Goal: Information Seeking & Learning: Learn about a topic

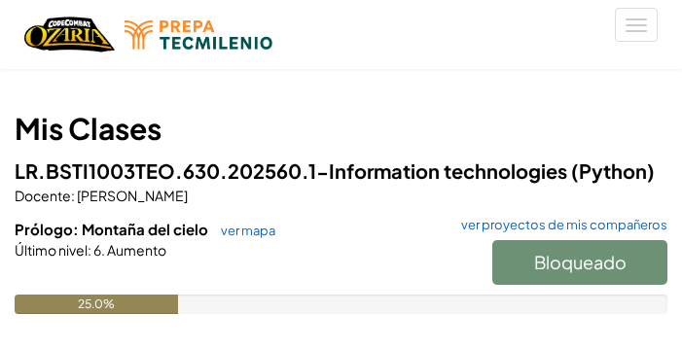
scroll to position [137, 0]
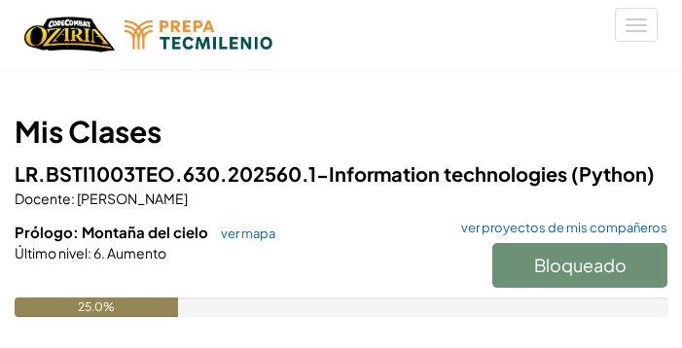
click at [105, 278] on div at bounding box center [341, 280] width 653 height 35
click at [85, 306] on div "25.0%" at bounding box center [96, 307] width 163 height 19
click at [103, 237] on span "Prólogo: Montaña del cielo" at bounding box center [113, 232] width 197 height 18
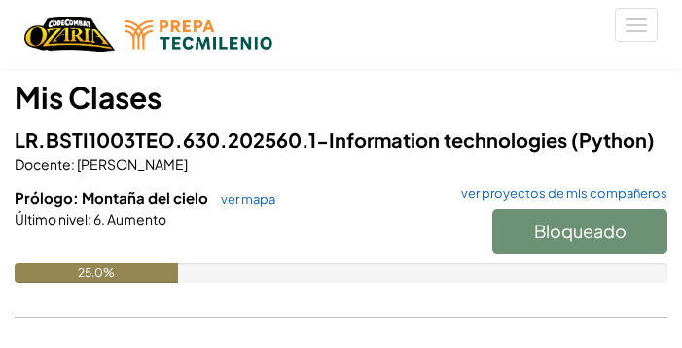
scroll to position [176, 0]
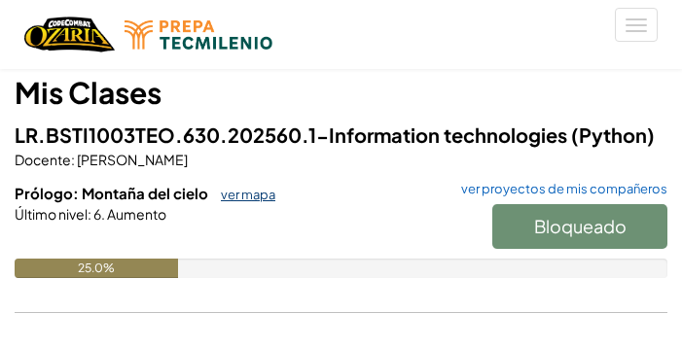
click at [249, 195] on link "ver mapa" at bounding box center [243, 195] width 64 height 16
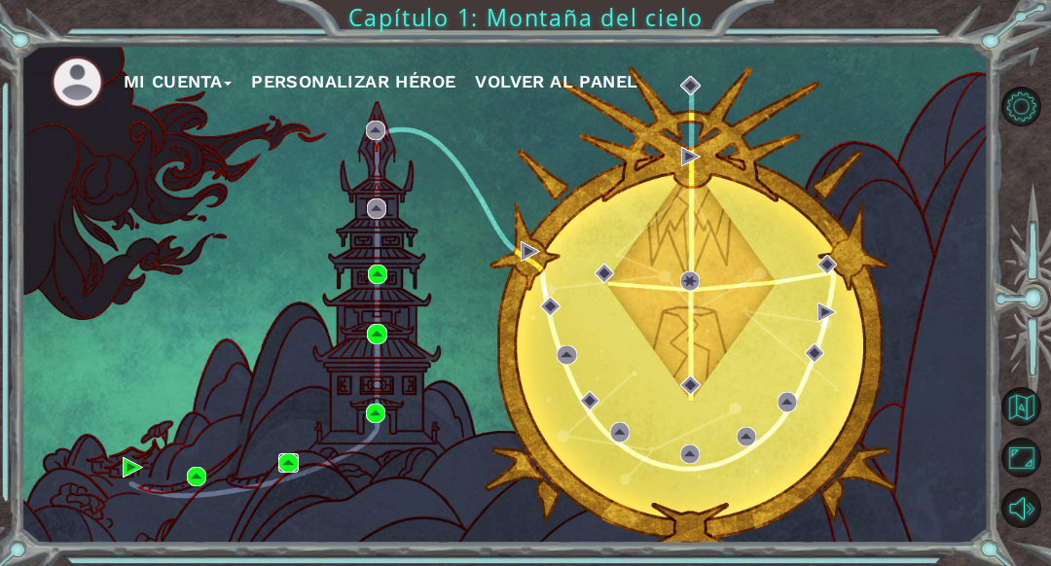
click at [293, 347] on img at bounding box center [287, 462] width 19 height 19
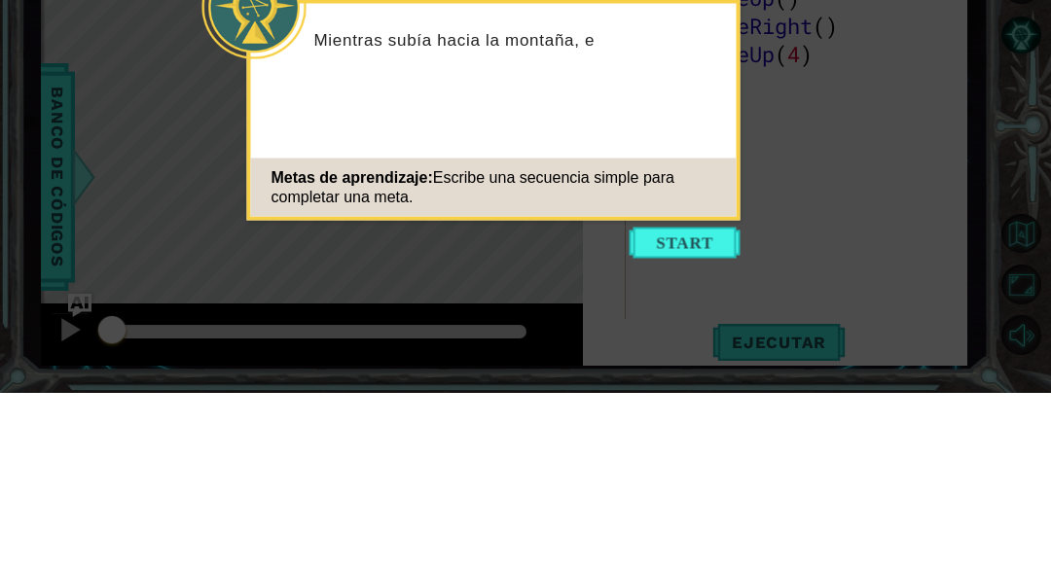
click at [595, 347] on div "Metas de aprendizaje: Escribe una secuencia simple para completar una meta." at bounding box center [493, 361] width 485 height 58
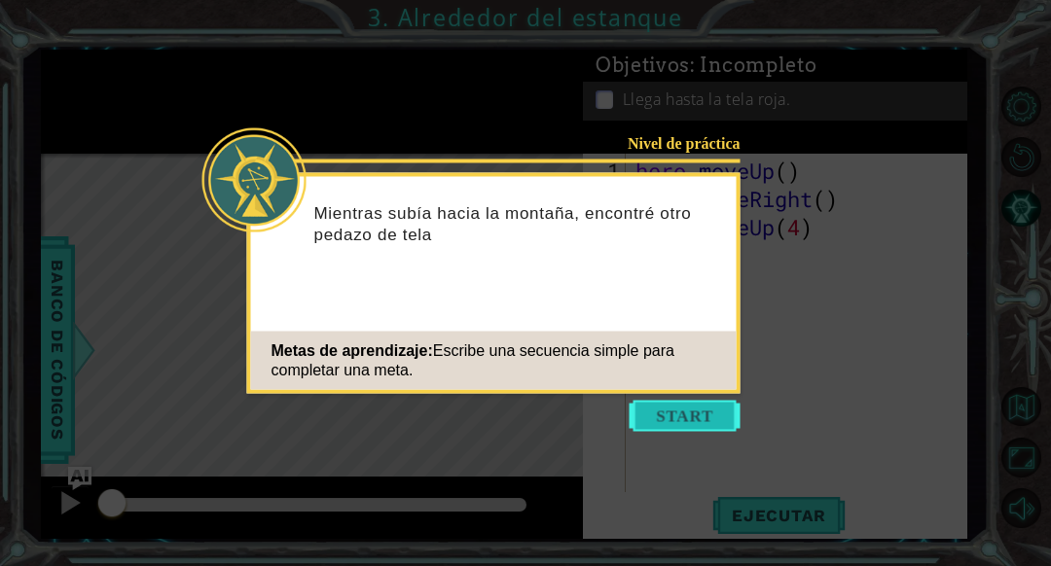
click at [650, 347] on button "Start" at bounding box center [684, 416] width 111 height 31
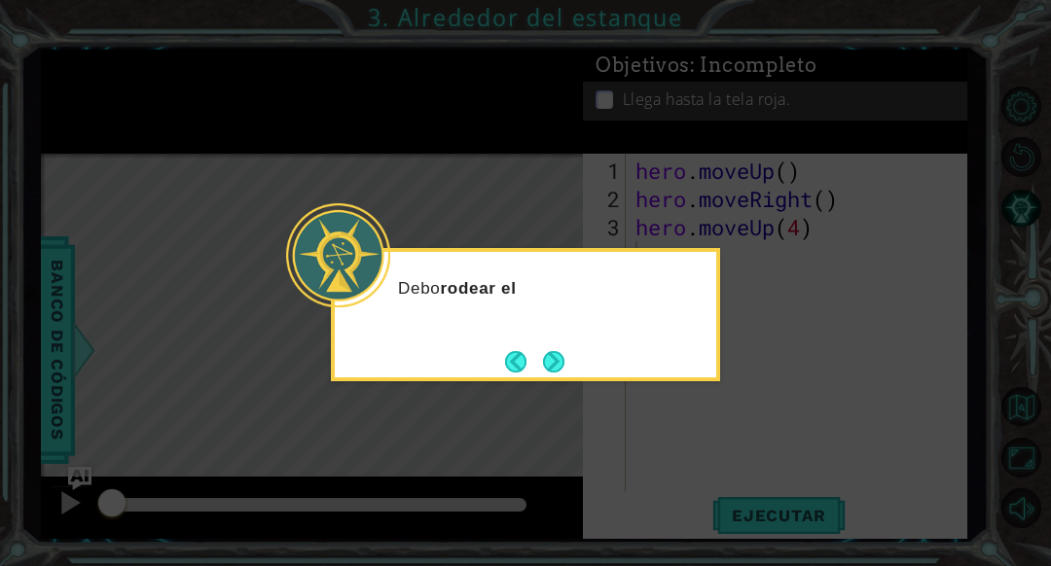
click at [559, 257] on header at bounding box center [525, 256] width 381 height 8
click at [564, 347] on button "Next" at bounding box center [553, 361] width 21 height 21
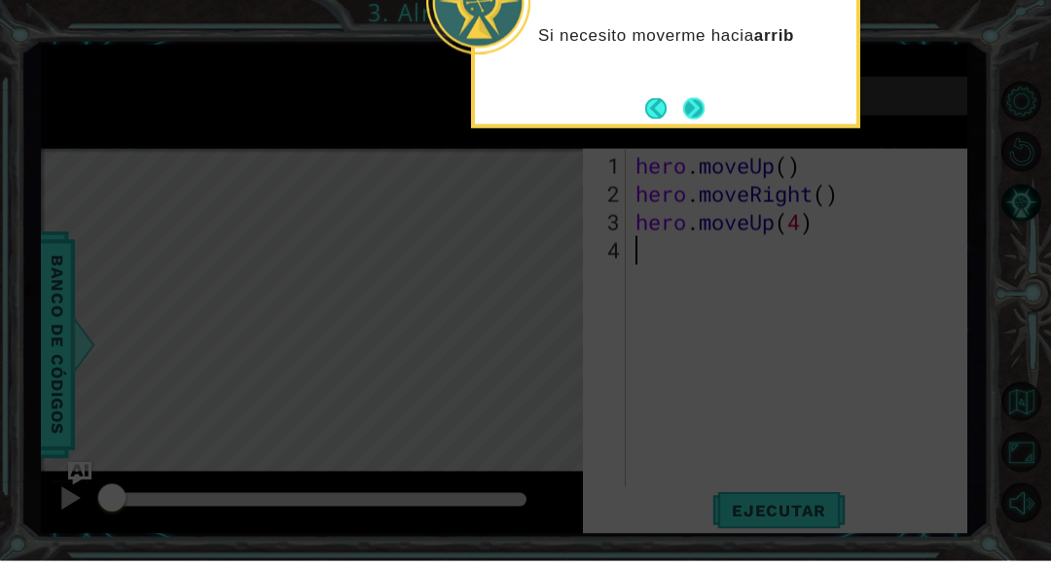
click at [681, 122] on button "Next" at bounding box center [693, 113] width 21 height 21
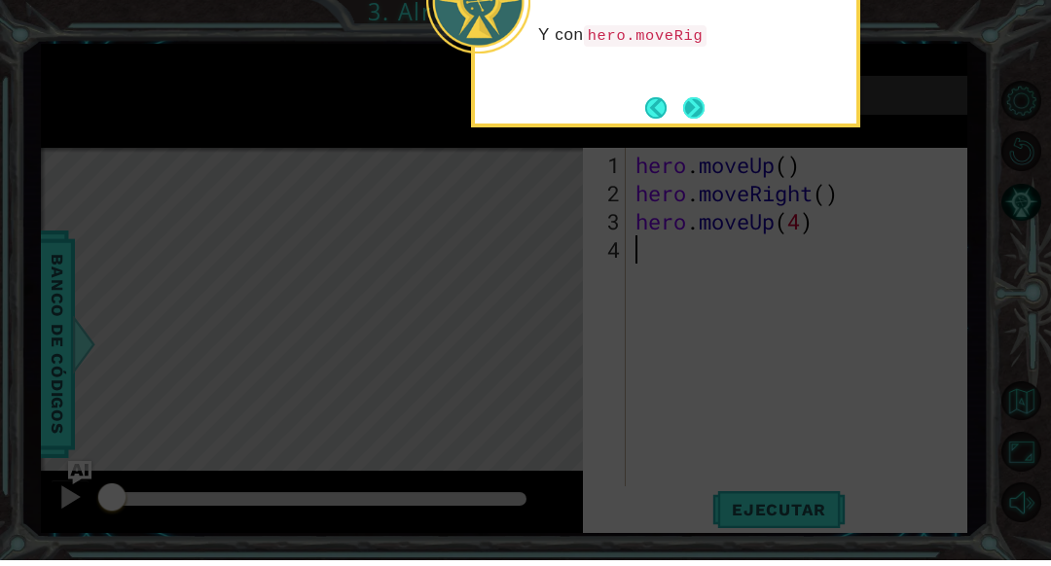
click at [681, 117] on button "Next" at bounding box center [693, 113] width 21 height 21
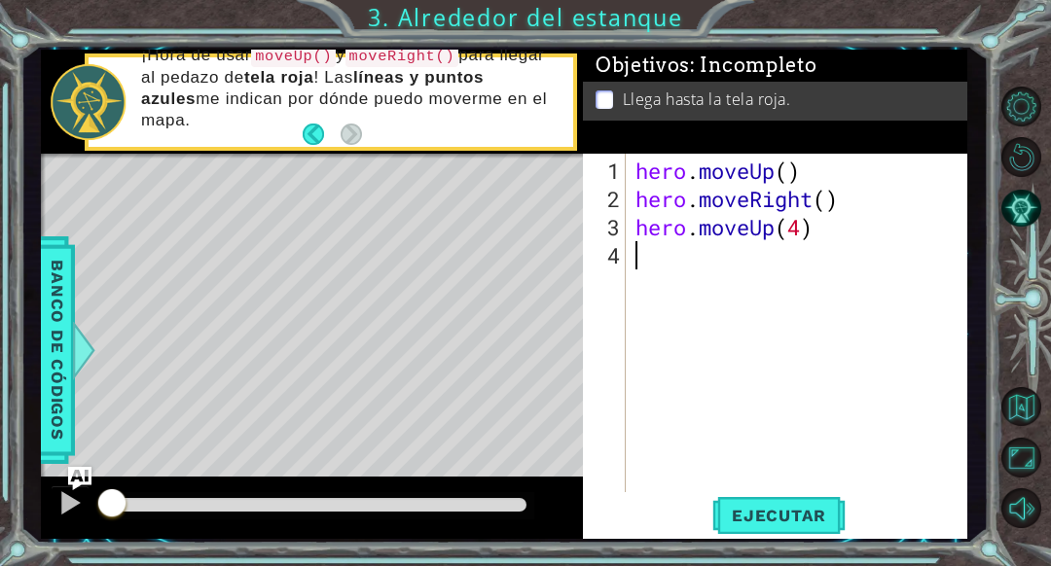
click at [681, 67] on div "1 ההההההההההההההההההההההההההההההההההההההההההההההההההההההההההההההההההההההההההההה…" at bounding box center [504, 295] width 967 height 498
click at [681, 55] on div "1 ההההההההההההההההההההההההההההההההההההההההההההההההההההההההההההההההההההההההההההה…" at bounding box center [525, 283] width 1051 height 566
click at [681, 56] on div "1 ההההההההההההההההההההההההההההההההההההההההההההההההההההההההההההההההההההההההההההה…" at bounding box center [504, 295] width 967 height 498
click at [681, 54] on div "1 ההההההההההההההההההההההההההההההההההההההההההההההההההההההההההההההההההההההההההההה…" at bounding box center [504, 295] width 967 height 498
click at [681, 347] on button "Maximizar navegador" at bounding box center [1021, 458] width 40 height 40
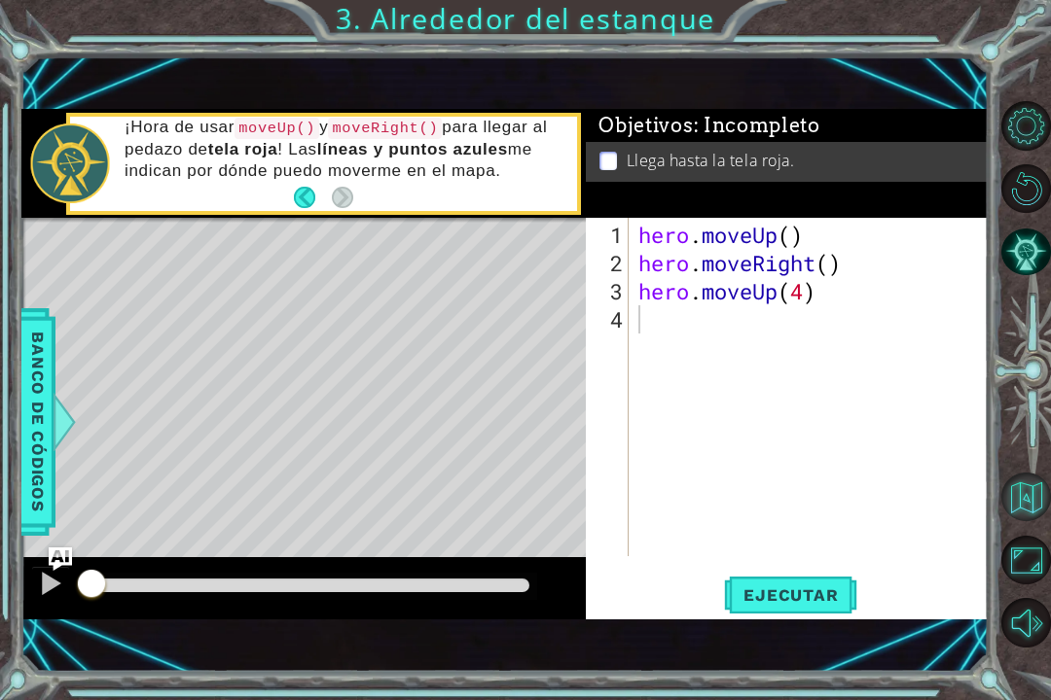
click at [681, 347] on button "Volver al mapa" at bounding box center [1025, 497] width 49 height 49
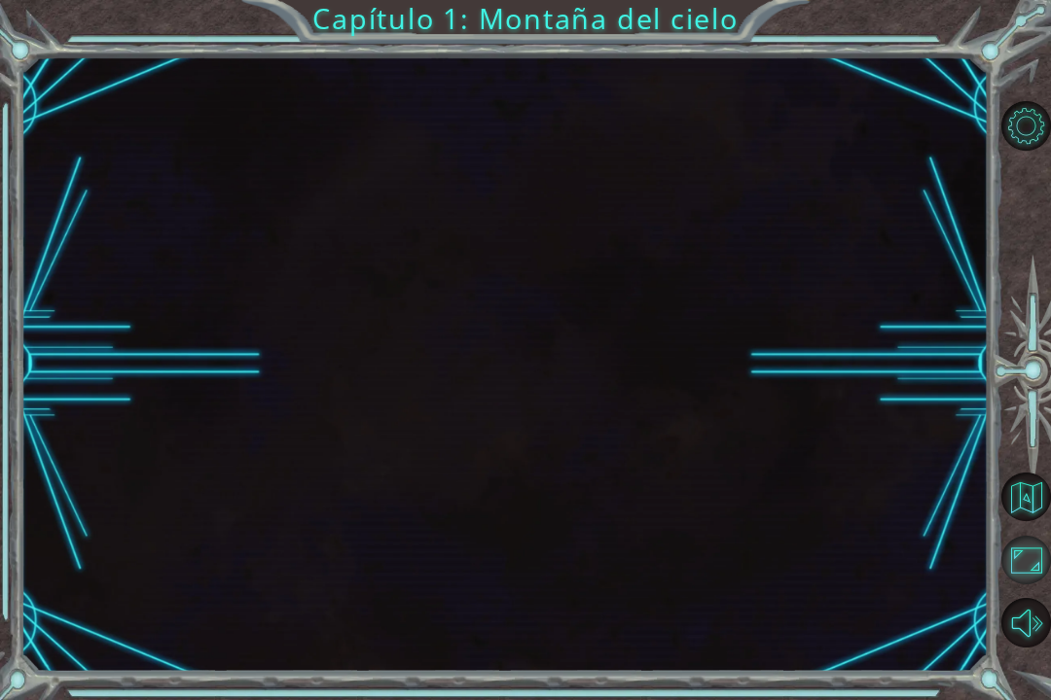
click at [681, 347] on button "Maximizar navegador" at bounding box center [1025, 560] width 49 height 49
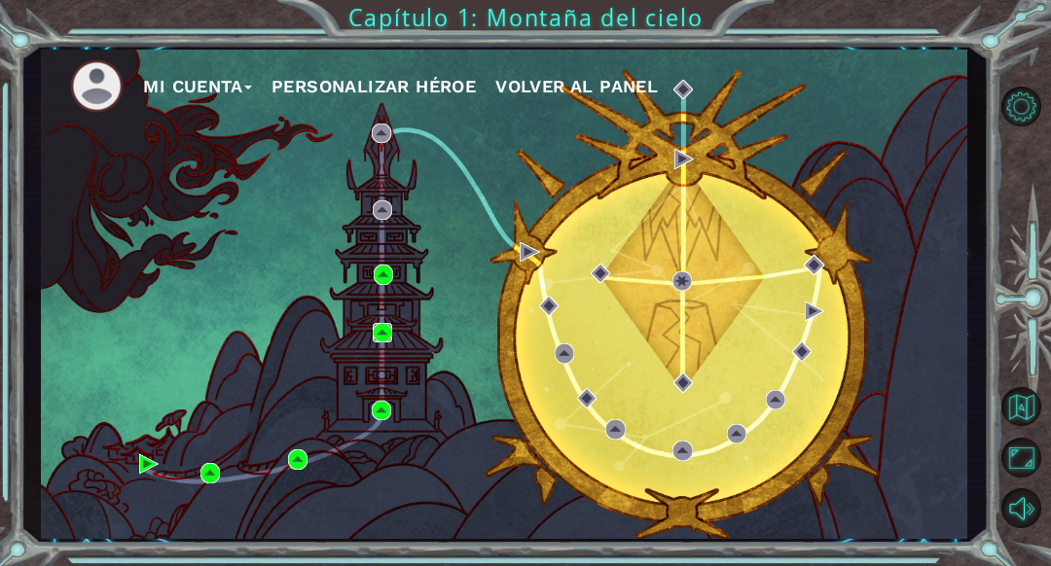
click at [383, 333] on img at bounding box center [382, 332] width 19 height 19
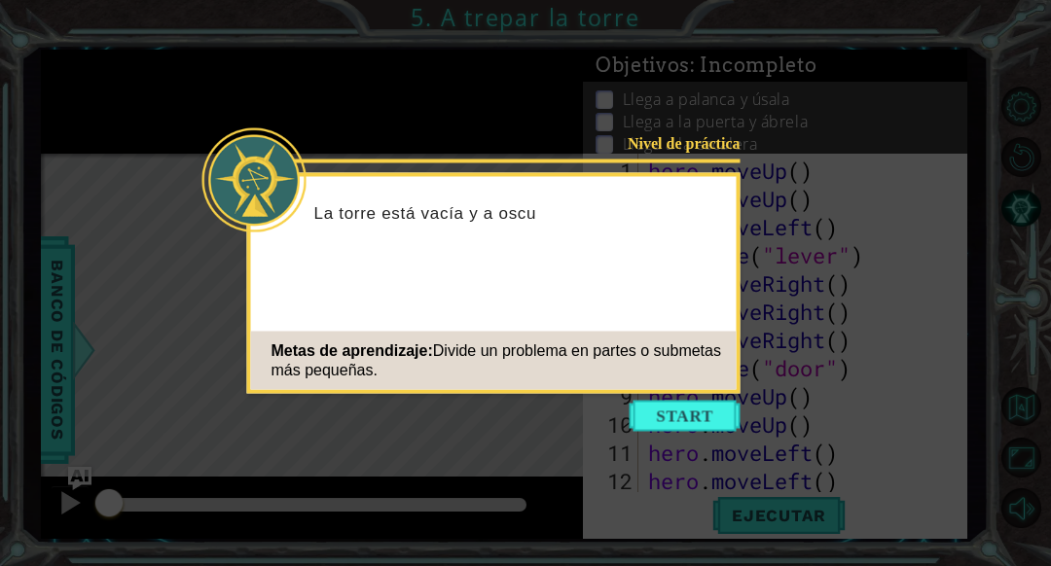
click at [681, 347] on icon at bounding box center [525, 283] width 1051 height 566
click at [681, 347] on button "Start" at bounding box center [684, 416] width 111 height 31
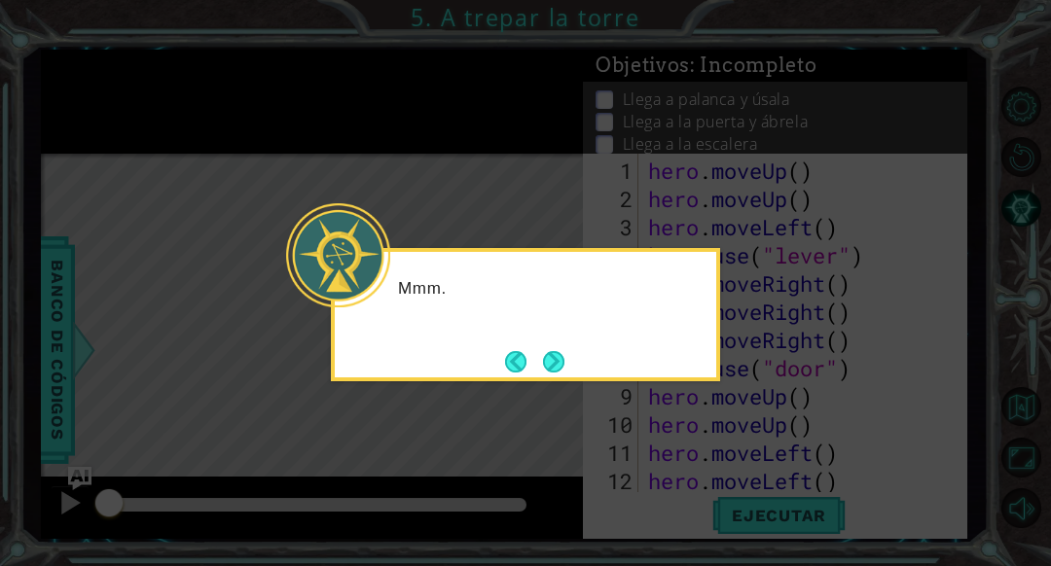
click at [681, 347] on icon at bounding box center [525, 283] width 1051 height 566
click at [555, 347] on button "Next" at bounding box center [553, 361] width 21 height 21
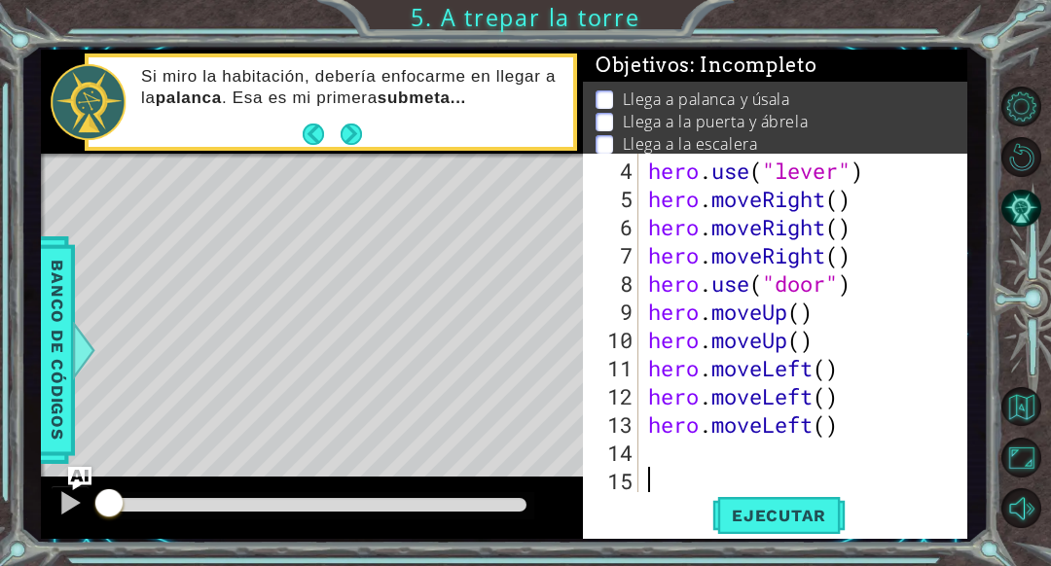
scroll to position [85, 0]
